Goal: Task Accomplishment & Management: Manage account settings

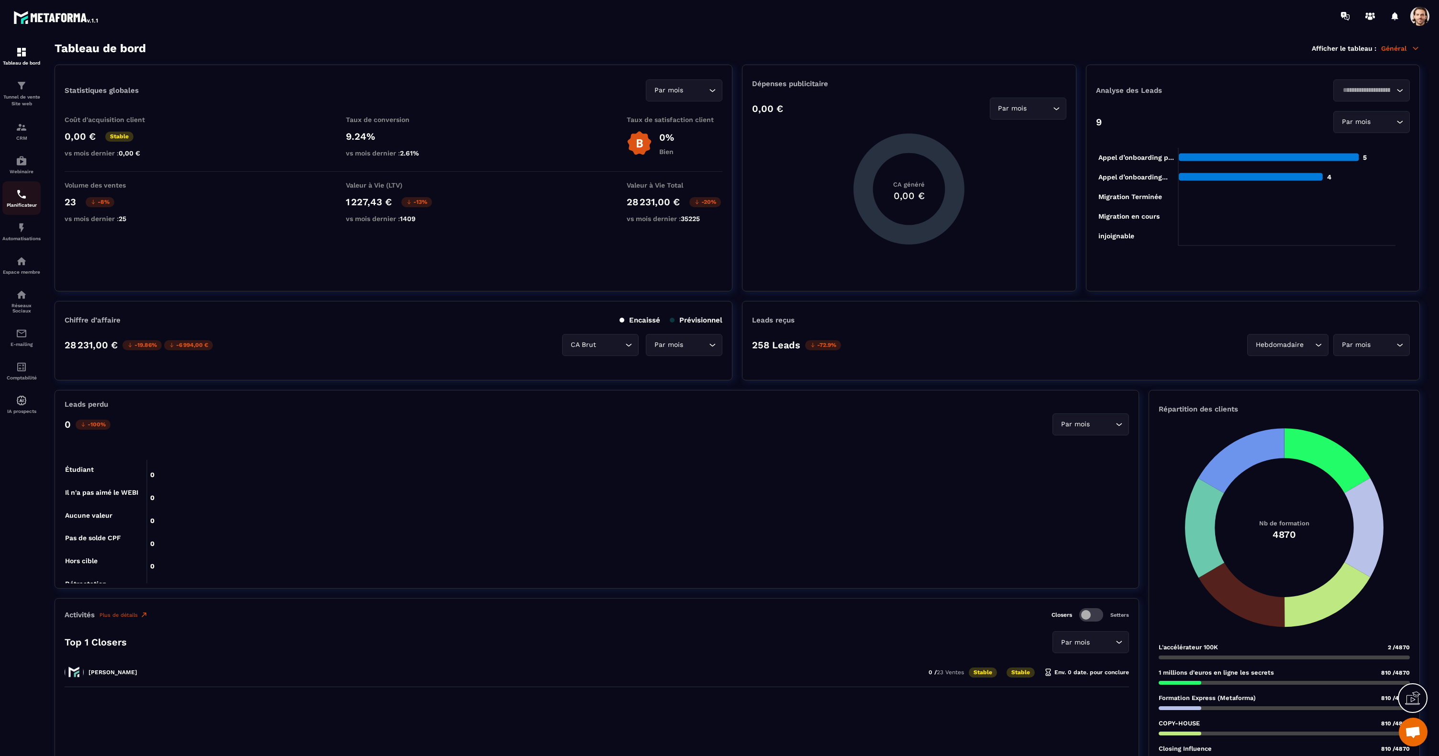
click at [23, 197] on img at bounding box center [21, 194] width 11 height 11
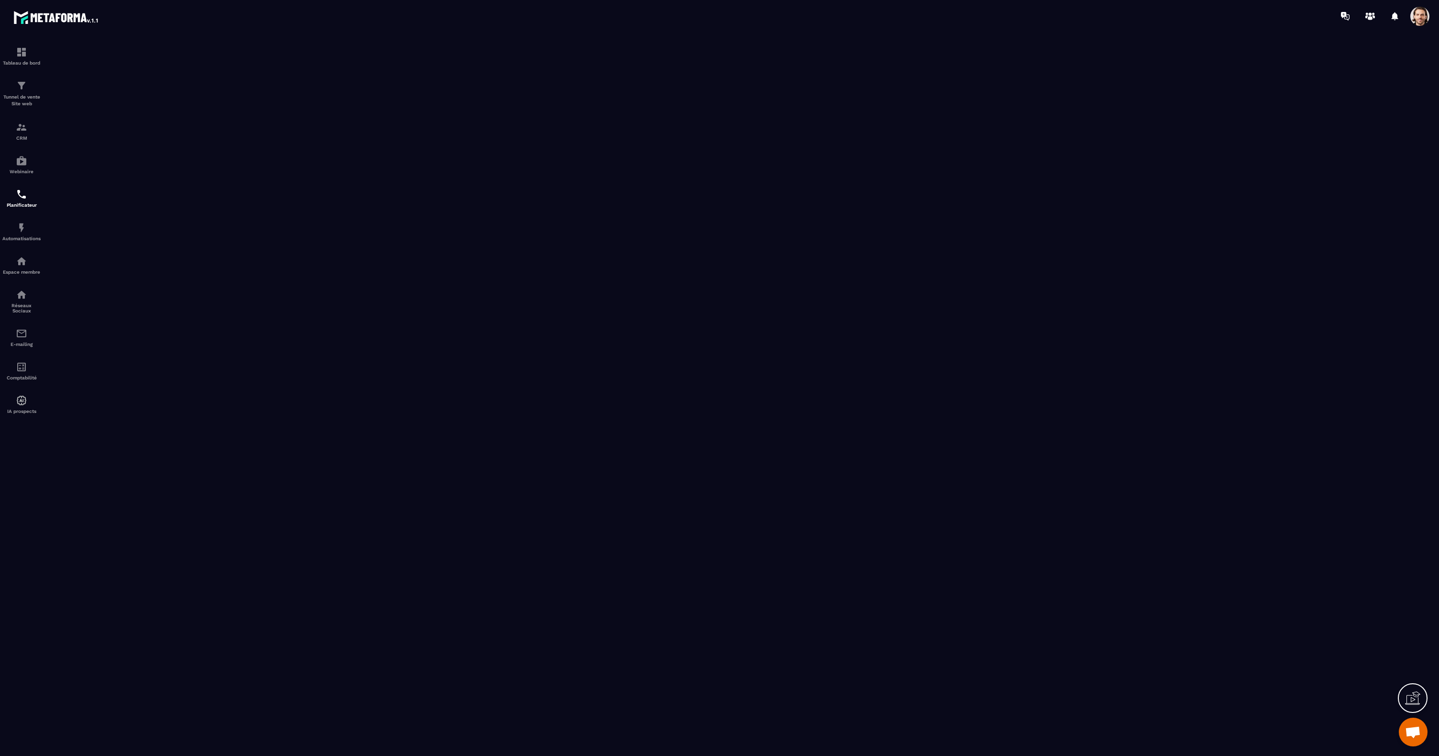
click at [1427, 22] on span at bounding box center [1420, 16] width 19 height 19
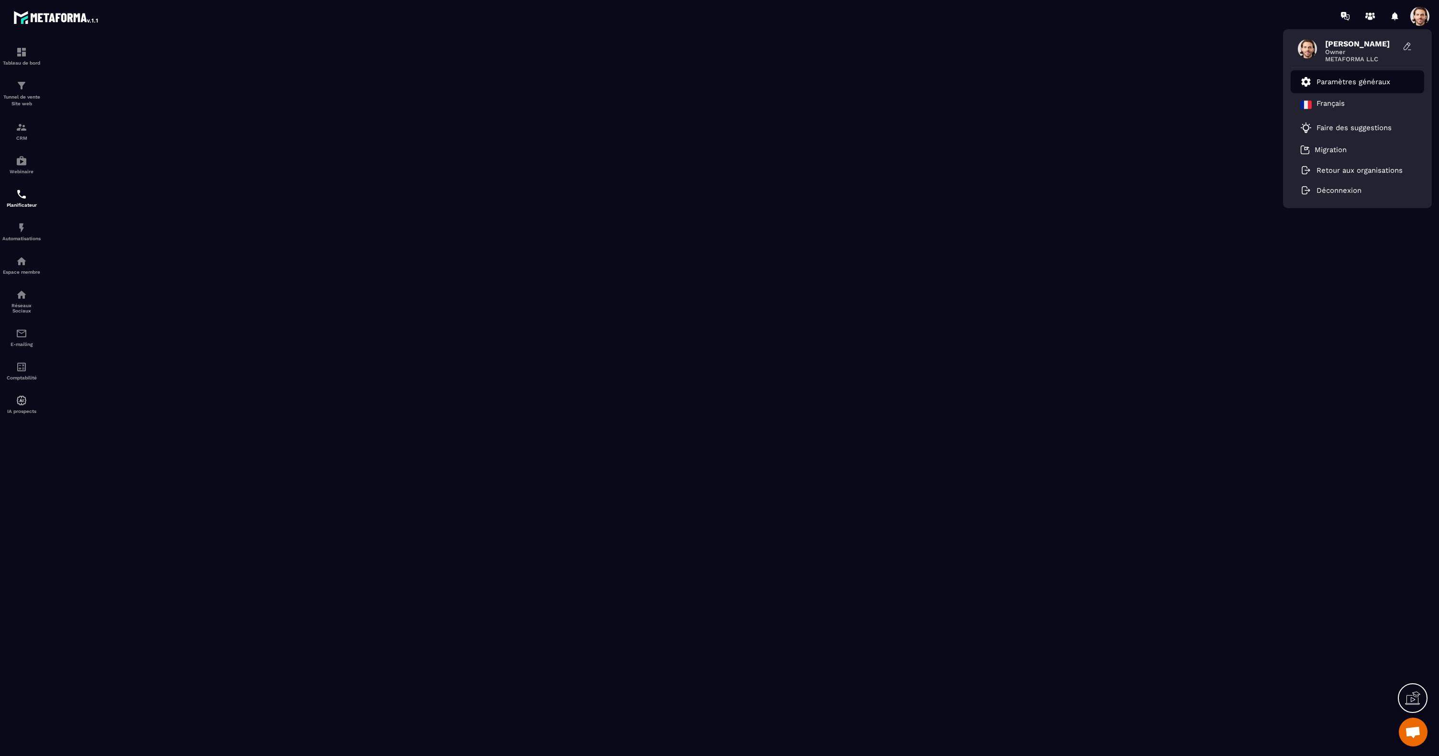
click at [1347, 79] on p "Paramètres généraux" at bounding box center [1354, 82] width 74 height 9
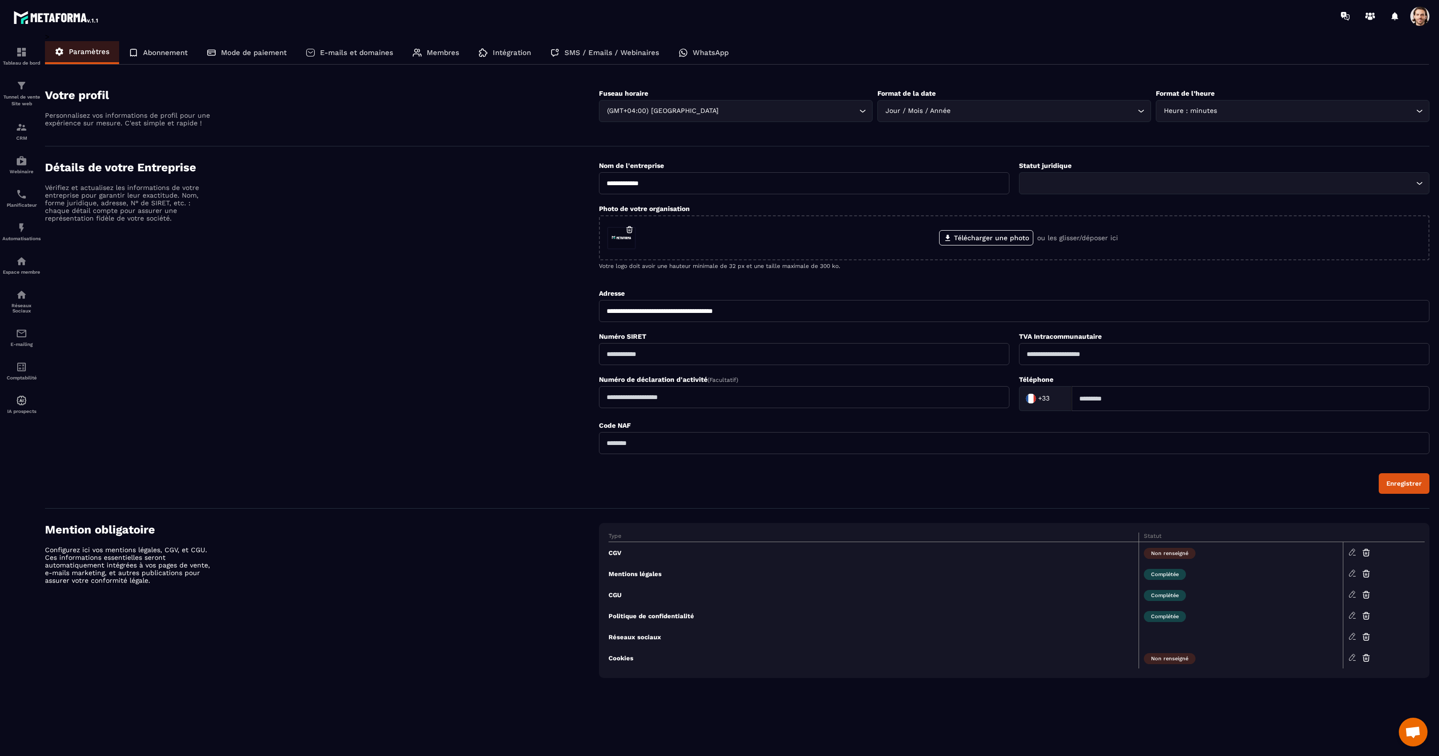
click at [442, 56] on p "Membres" at bounding box center [443, 52] width 33 height 9
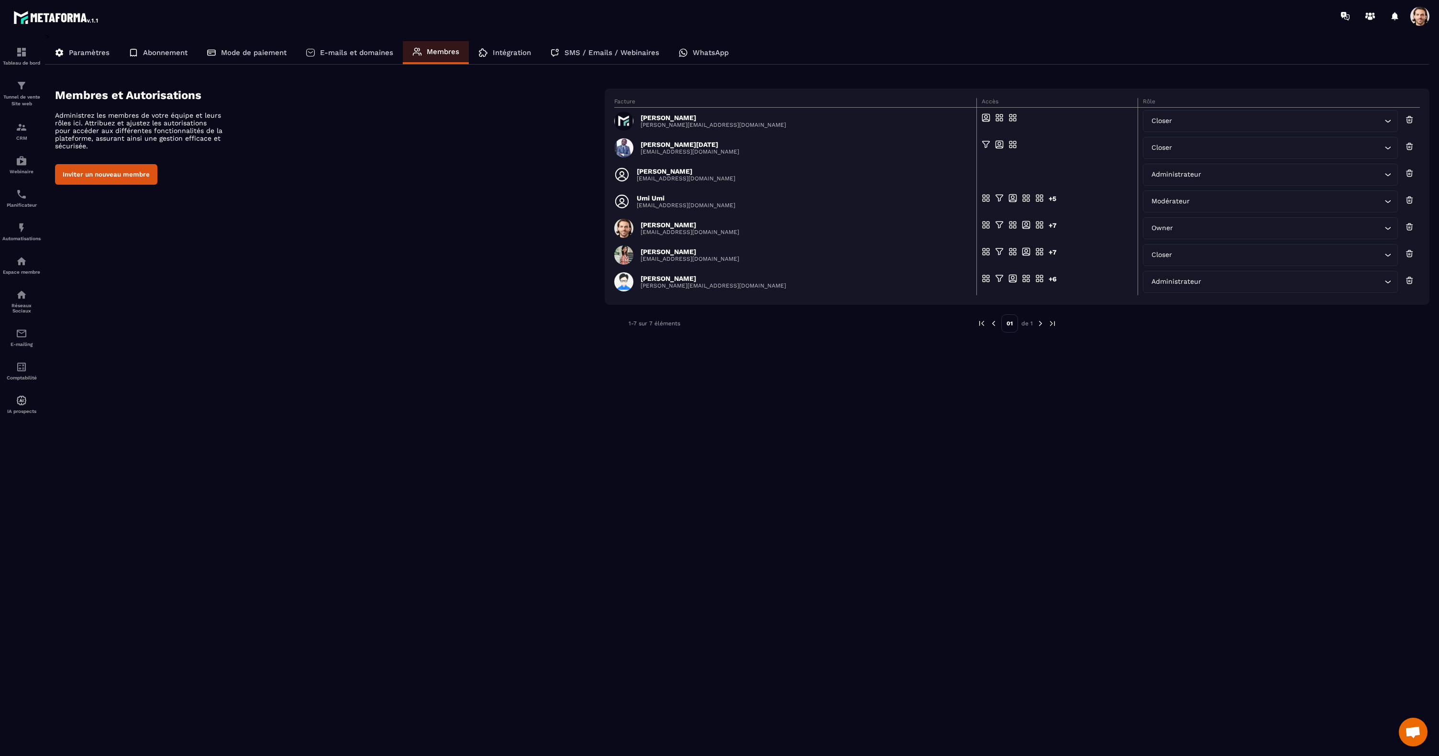
click at [692, 123] on p "[PERSON_NAME][EMAIL_ADDRESS][DOMAIN_NAME]" at bounding box center [713, 125] width 145 height 7
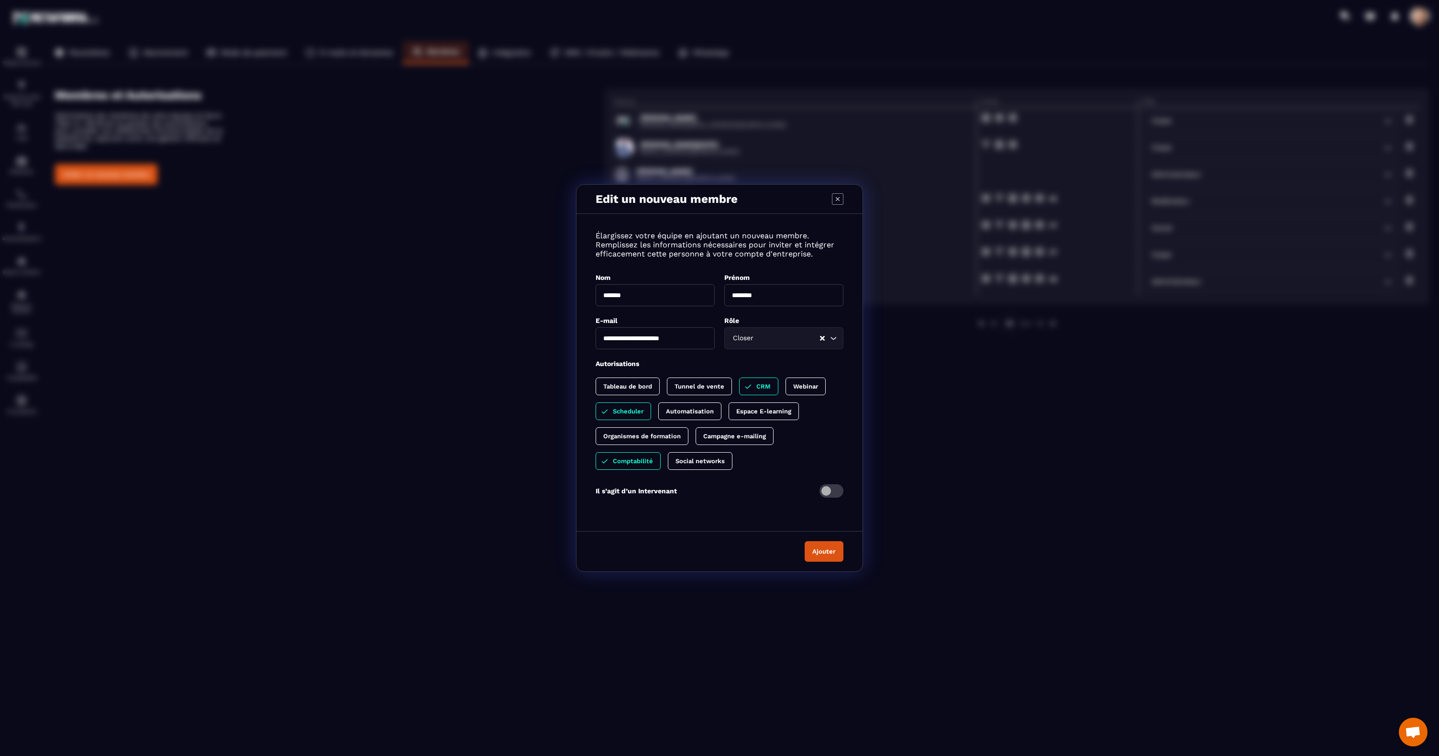
click at [682, 337] on input "**********" at bounding box center [655, 338] width 119 height 22
click at [839, 199] on icon "Modal window" at bounding box center [837, 198] width 11 height 11
